Goal: Task Accomplishment & Management: Manage account settings

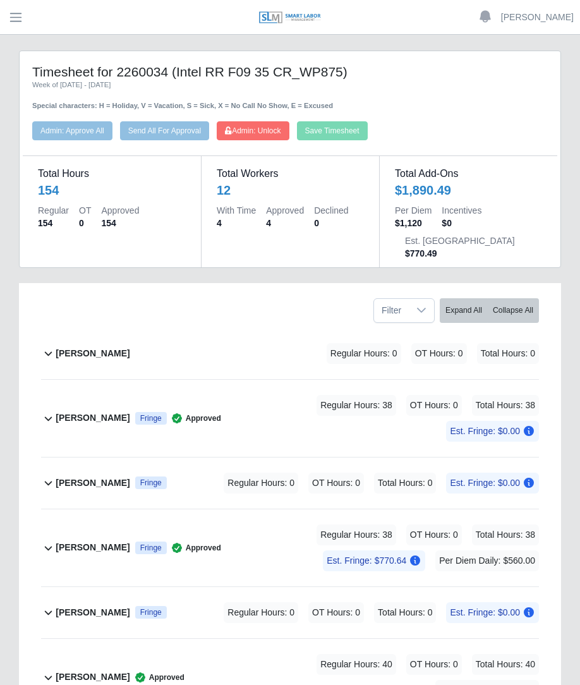
scroll to position [129, 0]
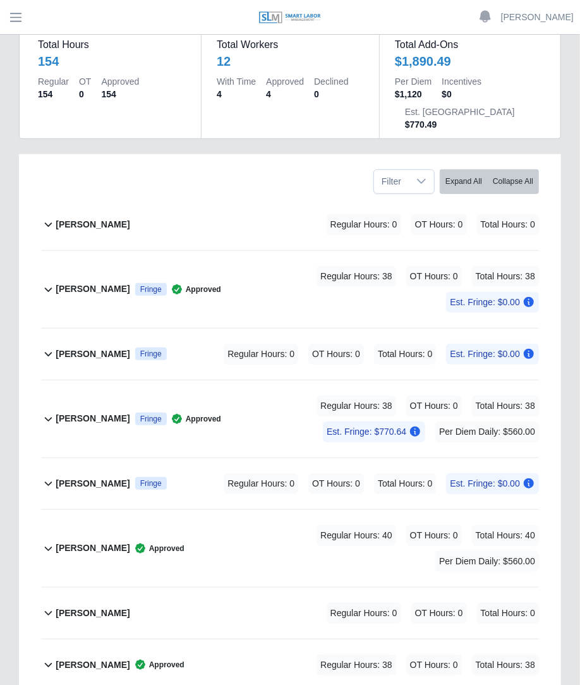
click at [32, 15] on header "Betzaida Palacio Account Settings Logout" at bounding box center [290, 17] width 580 height 35
click at [20, 16] on span "button" at bounding box center [16, 17] width 16 height 15
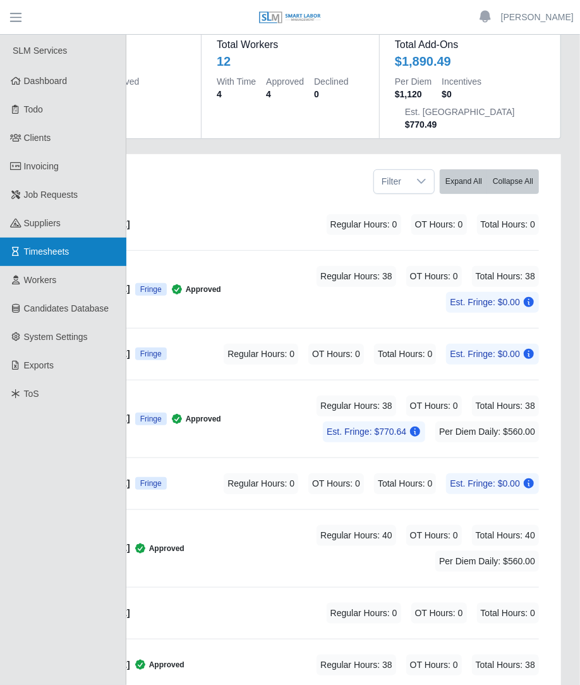
click at [54, 265] on link "Timesheets" at bounding box center [63, 252] width 126 height 28
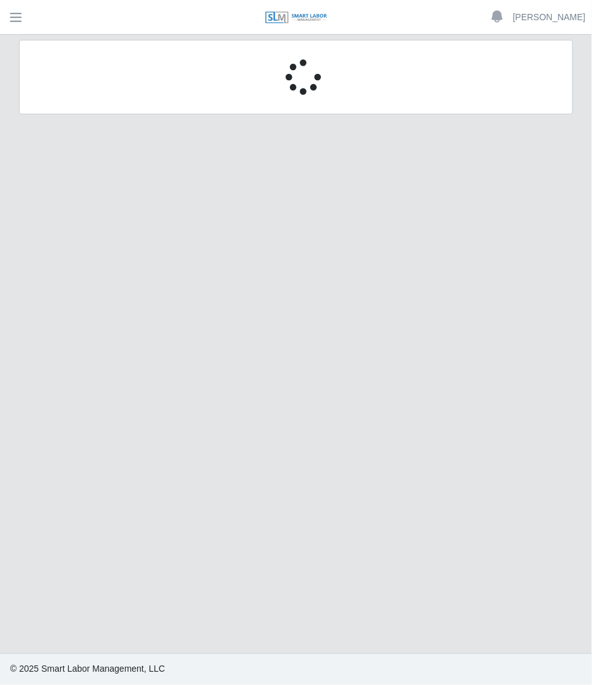
click at [26, 7] on button "button" at bounding box center [16, 17] width 32 height 21
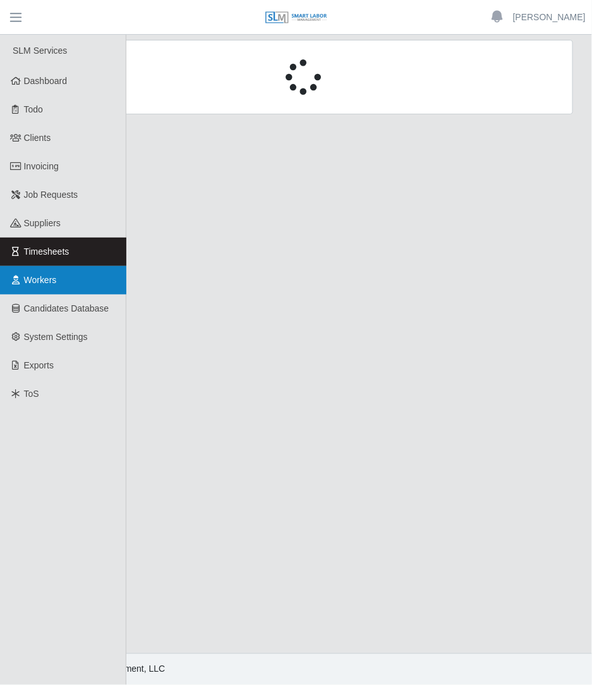
click at [37, 284] on span "Workers" at bounding box center [40, 280] width 33 height 10
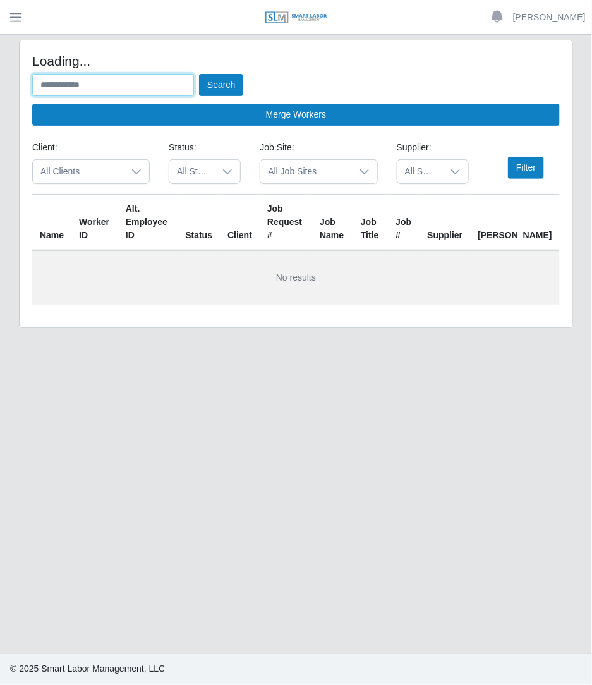
click at [114, 87] on input "text" at bounding box center [113, 85] width 162 height 22
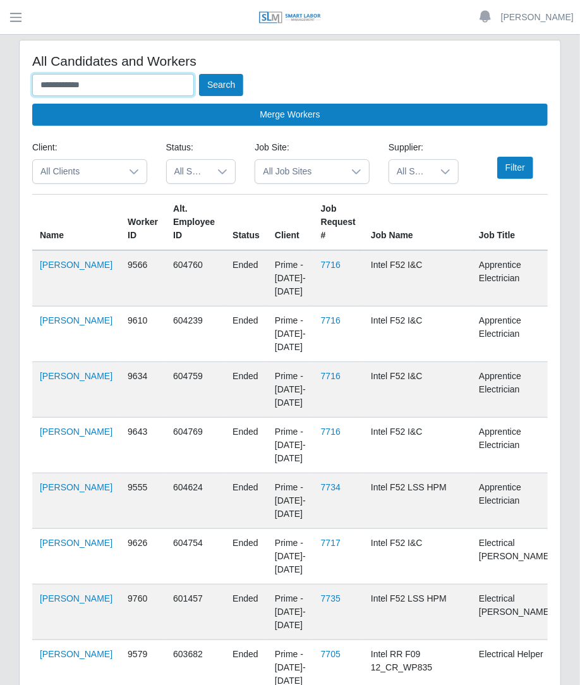
type input "**********"
click at [199, 74] on button "Search" at bounding box center [221, 85] width 44 height 22
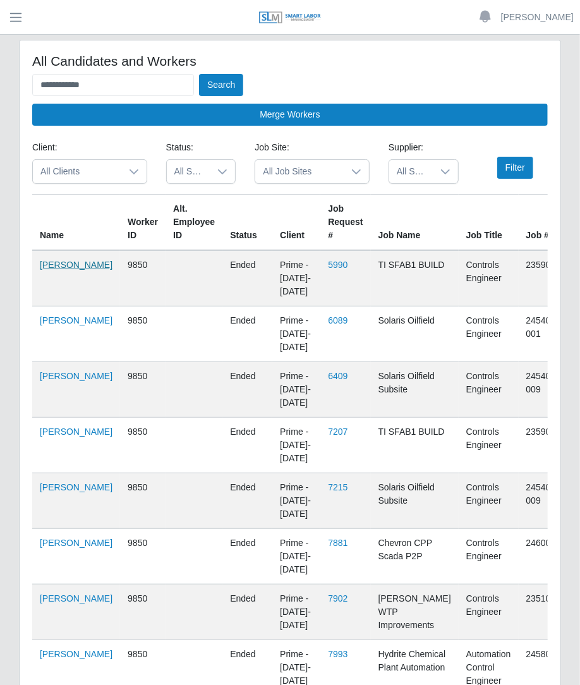
click at [41, 260] on link "[PERSON_NAME]" at bounding box center [76, 265] width 73 height 10
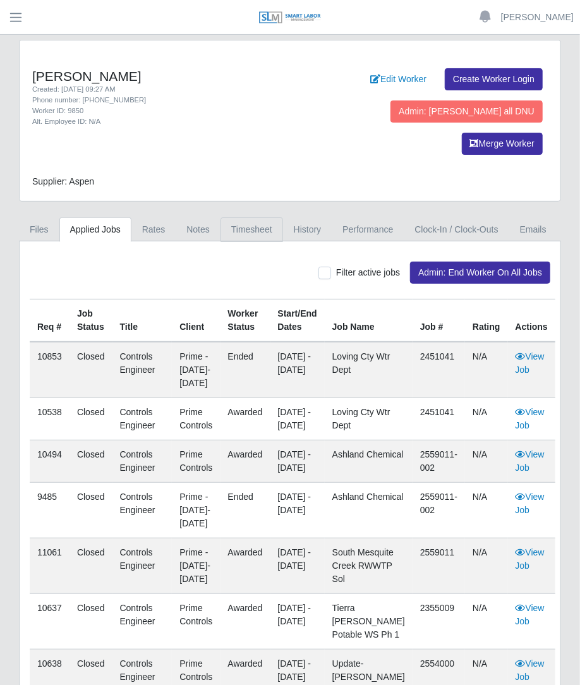
click at [236, 218] on link "Timesheet" at bounding box center [252, 230] width 63 height 25
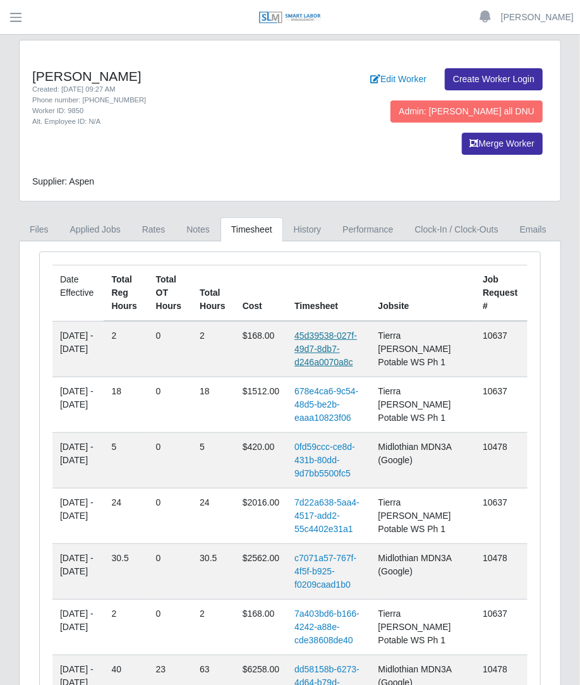
click at [347, 331] on link "45d39538-027f-49d7-8db7-d246a0070a8c" at bounding box center [326, 349] width 63 height 37
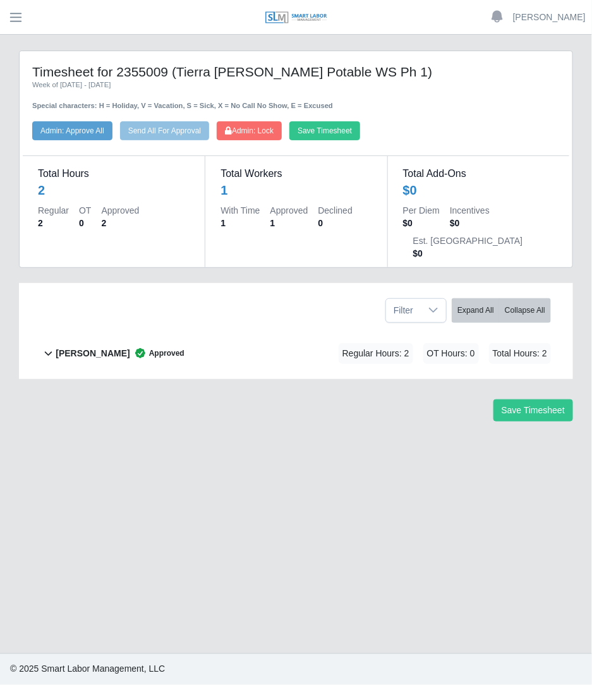
click at [307, 333] on div "[PERSON_NAME] Approved Regular Hours: 2 OT Hours: 0 Total Hours: 2" at bounding box center [304, 353] width 496 height 51
